Goal: Check status: Check status

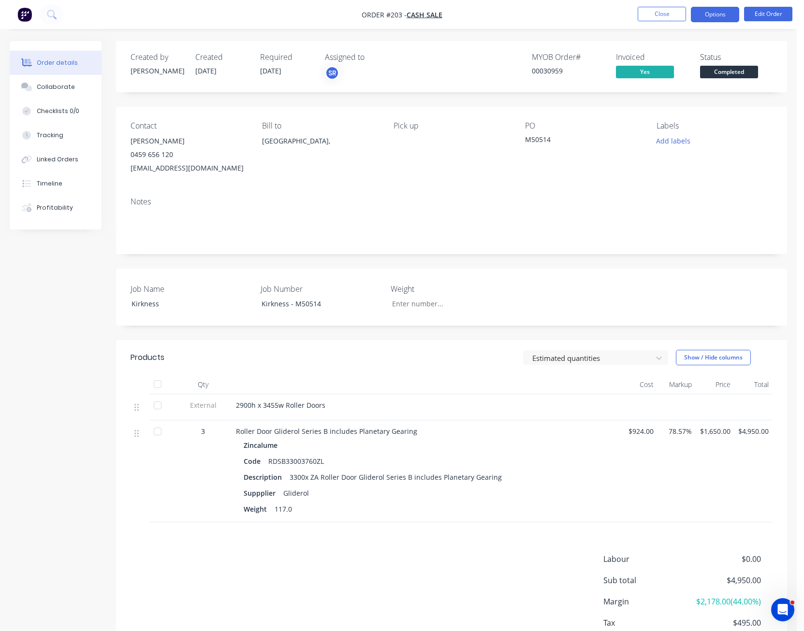
click at [718, 18] on button "Options" at bounding box center [714, 14] width 48 height 15
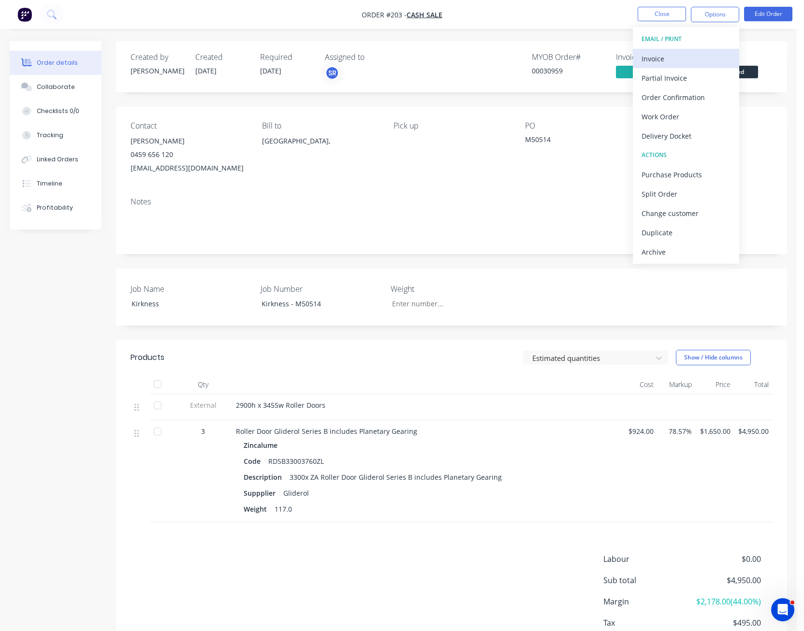
click at [684, 55] on div "Invoice" at bounding box center [685, 59] width 89 height 14
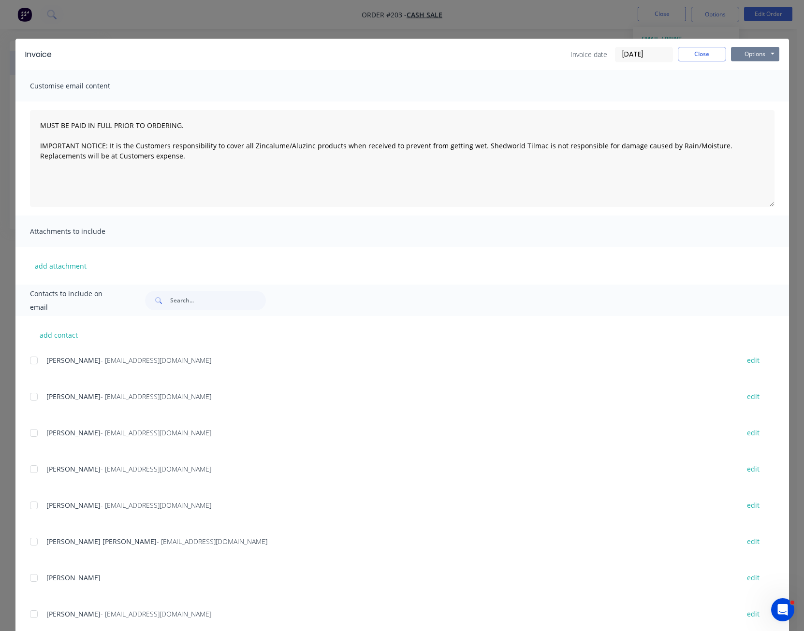
click at [746, 53] on button "Options" at bounding box center [755, 54] width 48 height 14
click at [748, 68] on button "Preview" at bounding box center [762, 71] width 62 height 16
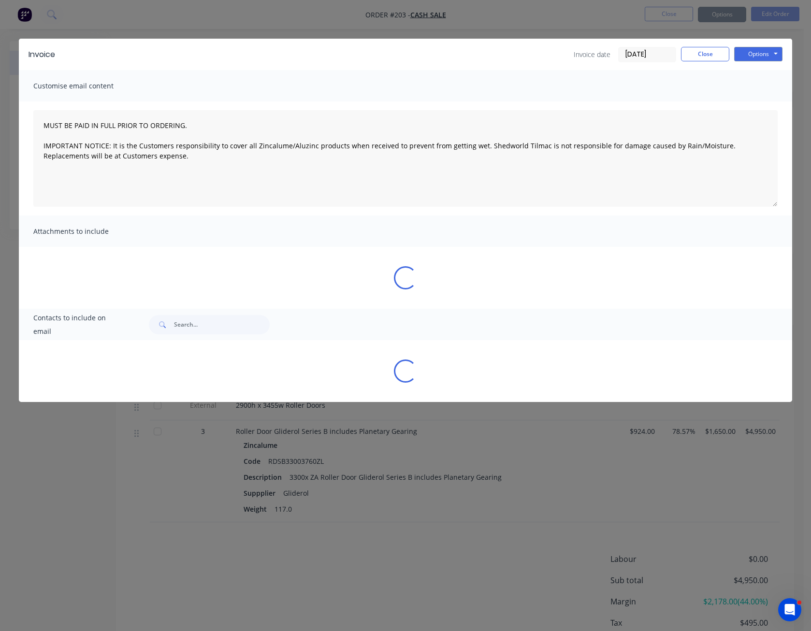
type textarea "MUST BE PAID IN FULL PRIOR TO ORDERING. IMPORTANT NOTICE: It is the Customers r…"
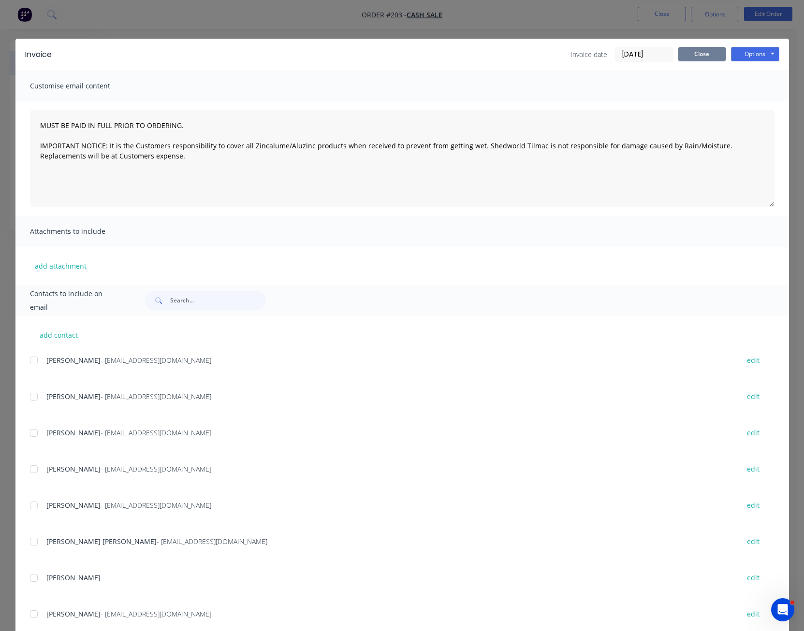
click at [697, 52] on button "Close" at bounding box center [701, 54] width 48 height 14
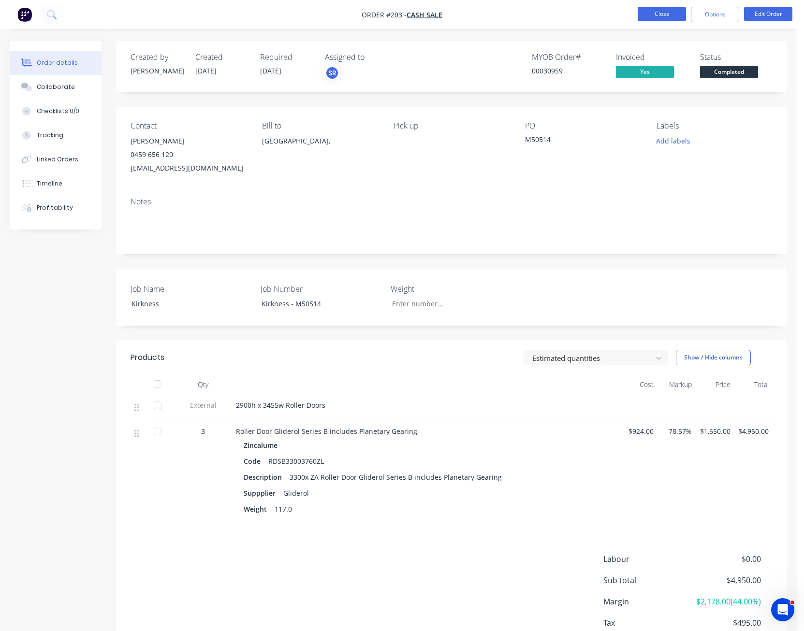
click at [661, 13] on button "Close" at bounding box center [661, 14] width 48 height 14
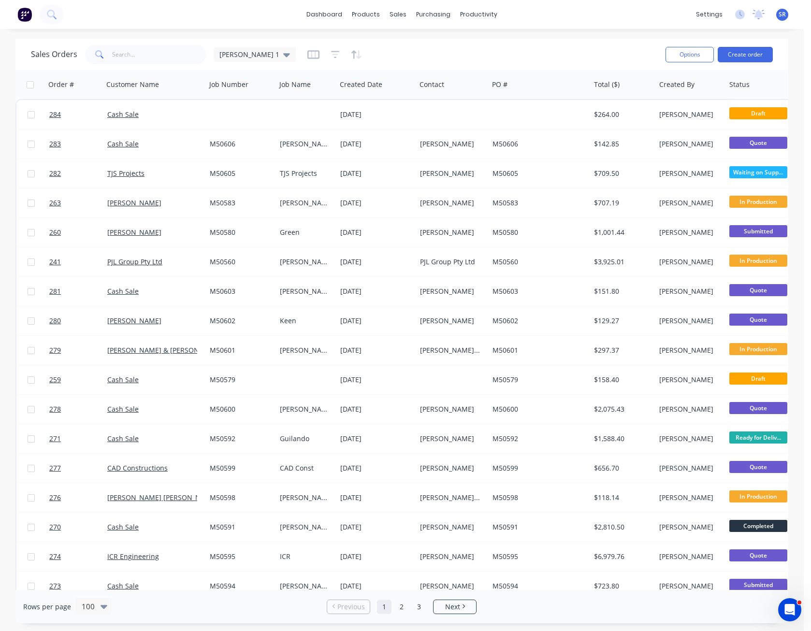
click at [784, 14] on span "SR" at bounding box center [781, 14] width 7 height 9
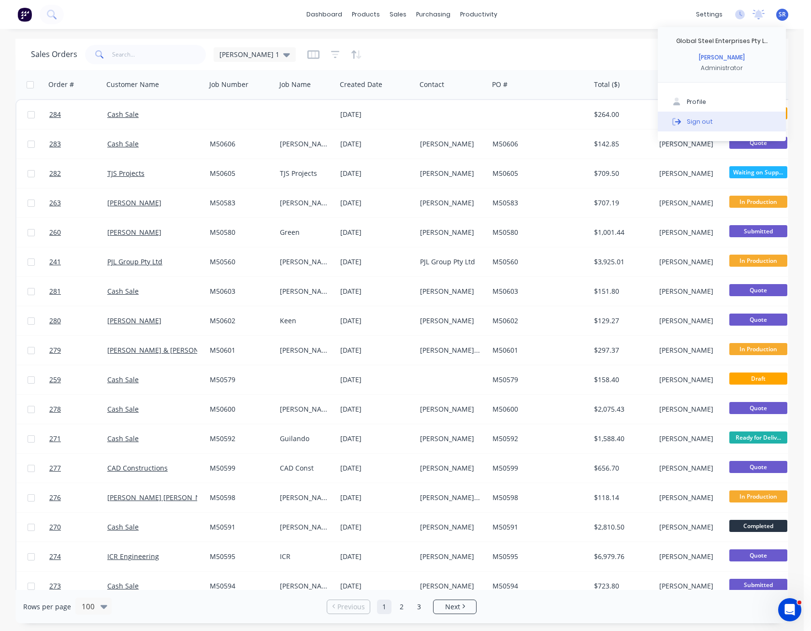
click at [733, 115] on button "Sign out" at bounding box center [722, 121] width 128 height 19
